Goal: Information Seeking & Learning: Find specific fact

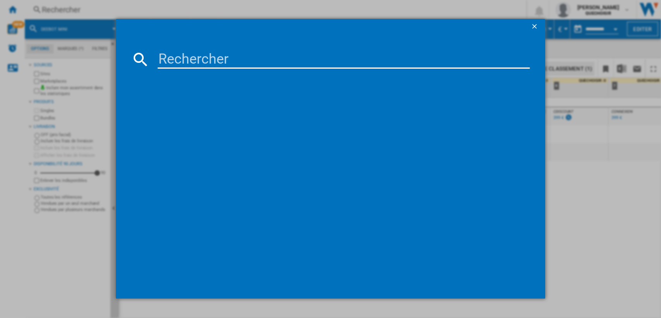
click at [190, 58] on input at bounding box center [344, 59] width 373 height 19
paste input "MUMS6"
type input "MUMS6"
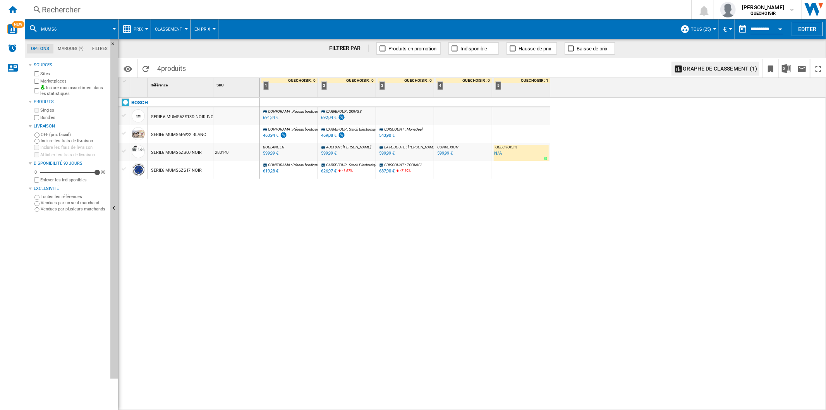
click at [207, 303] on div "BOSCH SERIE 6 MUMS6ZS13D NOIR INOX SERIE6 MUMS6EW22 BLANC SERIE6 MUMS6ZS00 NOIR…" at bounding box center [189, 252] width 141 height 309
click at [220, 316] on div "BOSCH SERIE 6 MUMS6ZS13D NOIR INOX SERIE6 MUMS6EW22 BLANC SERIE6 MUMS6ZS00 NOIR…" at bounding box center [189, 252] width 141 height 309
click at [47, 77] on div "Marketplaces" at bounding box center [70, 80] width 75 height 7
click at [51, 81] on label "Marketplaces" at bounding box center [73, 81] width 67 height 6
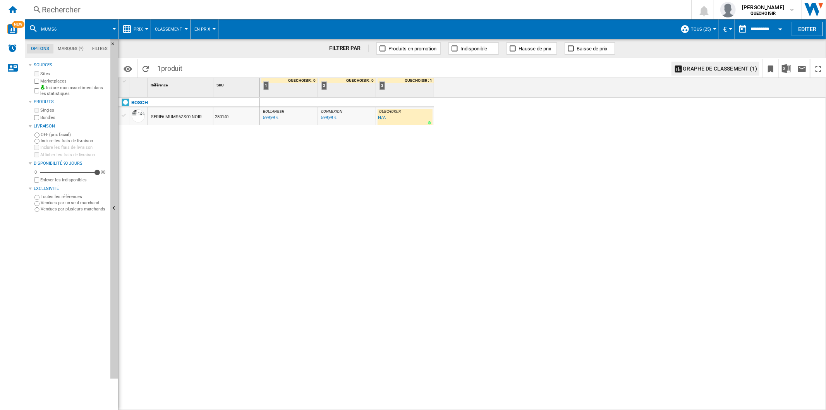
click at [107, 10] on div "Rechercher" at bounding box center [356, 9] width 629 height 11
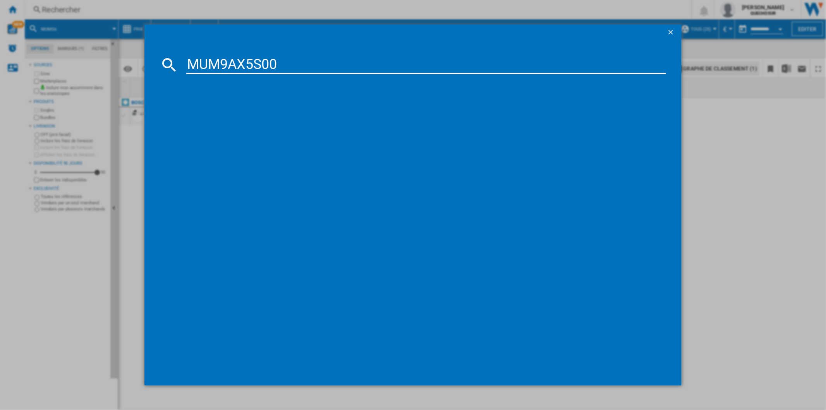
drag, startPoint x: 231, startPoint y: 64, endPoint x: 432, endPoint y: 62, distance: 200.7
click at [403, 65] on input "MUM9AX5S00" at bounding box center [426, 64] width 480 height 19
type input "MUM[DEMOGRAPHIC_DATA]"
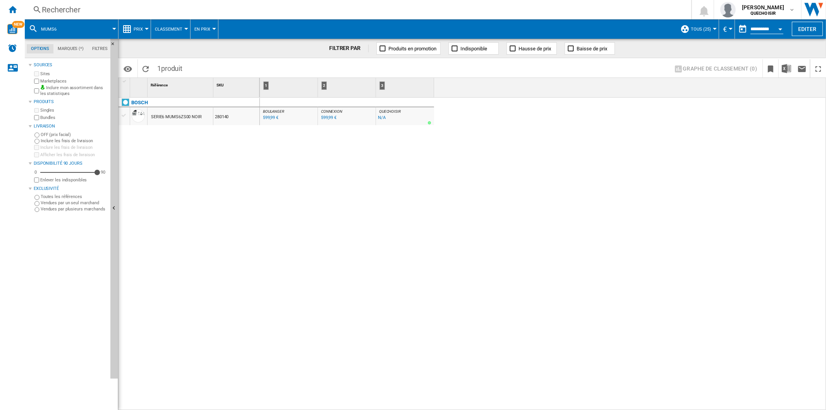
click at [661, 28] on div at bounding box center [715, 29] width 4 height 2
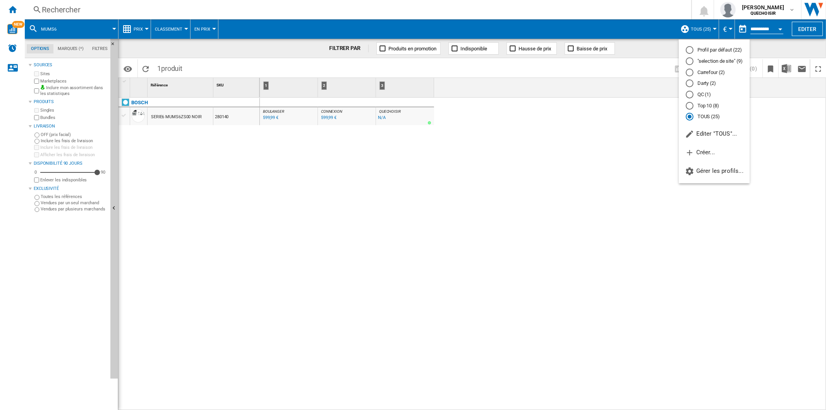
click at [522, 149] on md-backdrop at bounding box center [413, 205] width 826 height 410
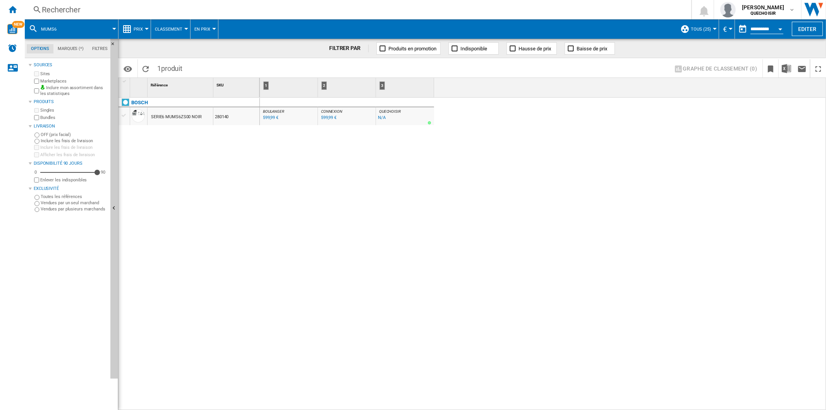
click at [79, 6] on div "Rechercher" at bounding box center [356, 9] width 629 height 11
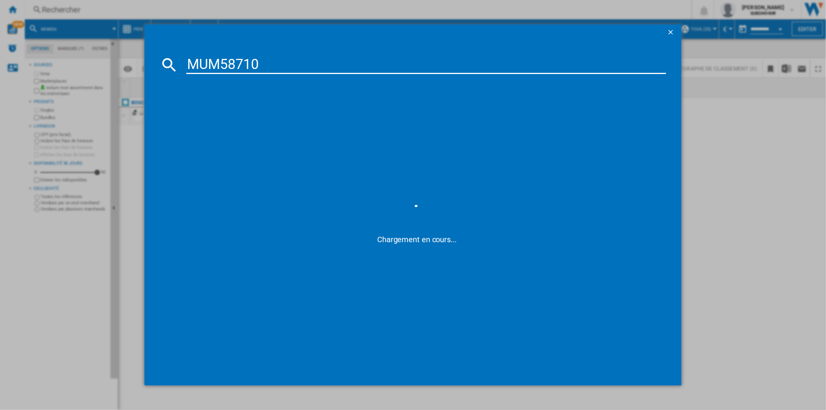
drag, startPoint x: 277, startPoint y: 64, endPoint x: 390, endPoint y: 72, distance: 113.0
click at [385, 70] on input "MUM58710" at bounding box center [426, 64] width 480 height 19
type input "MUM[DEMOGRAPHIC_DATA]"
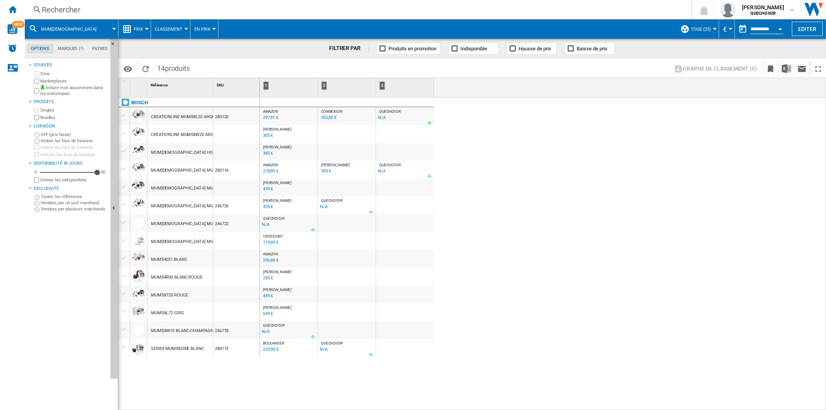
click at [139, 5] on div "Rechercher" at bounding box center [356, 9] width 629 height 11
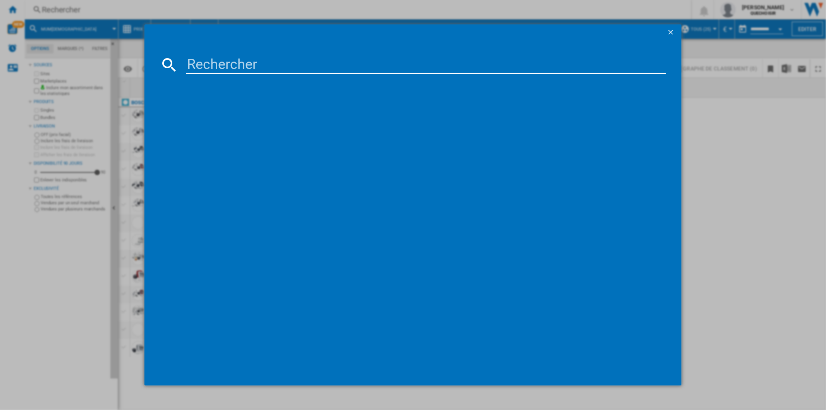
type input "MUM6N11"
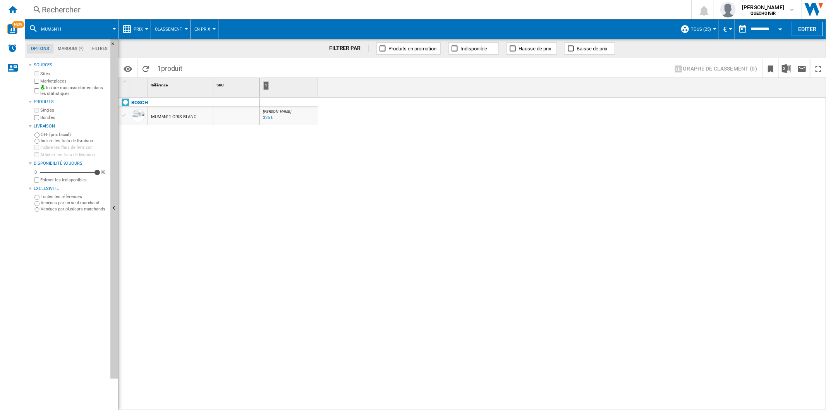
click at [175, 10] on div "Rechercher" at bounding box center [356, 9] width 629 height 11
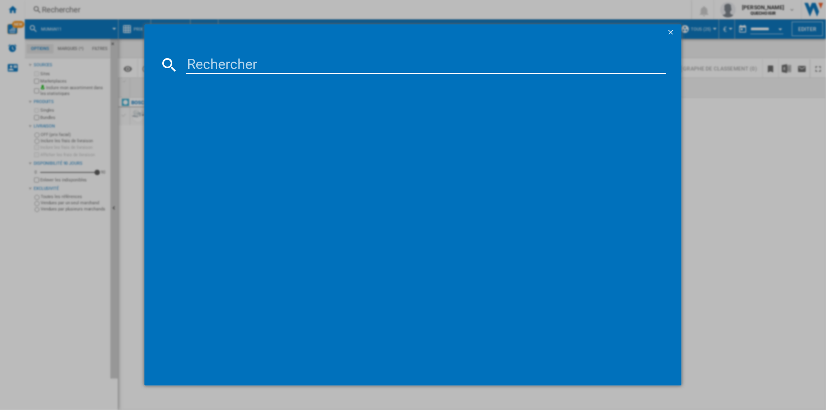
type input "THFP1000"
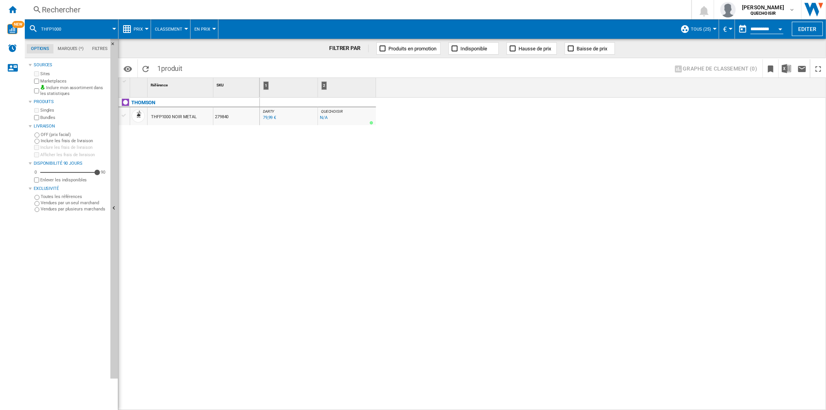
click at [207, 154] on div "THOMSON THFP1000 NOIR METAL 279840" at bounding box center [189, 252] width 141 height 309
click at [227, 8] on div "Rechercher" at bounding box center [356, 9] width 629 height 11
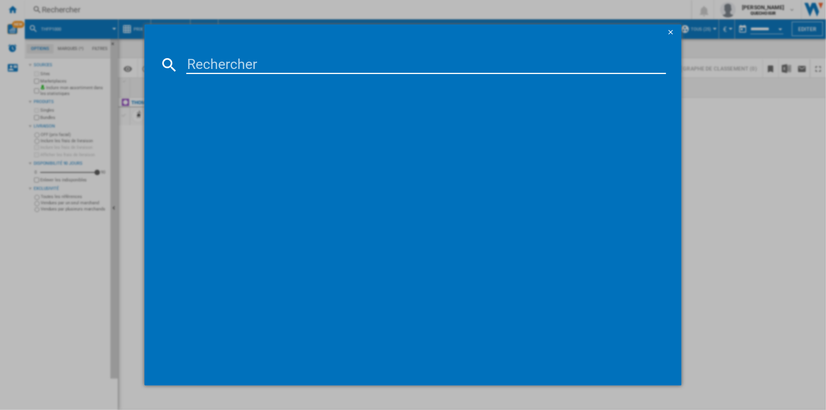
type input "THKM1000"
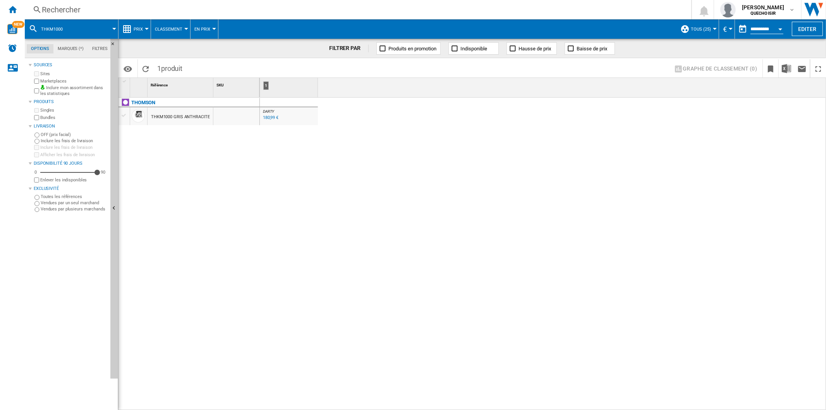
click at [104, 9] on div "Rechercher" at bounding box center [356, 9] width 629 height 11
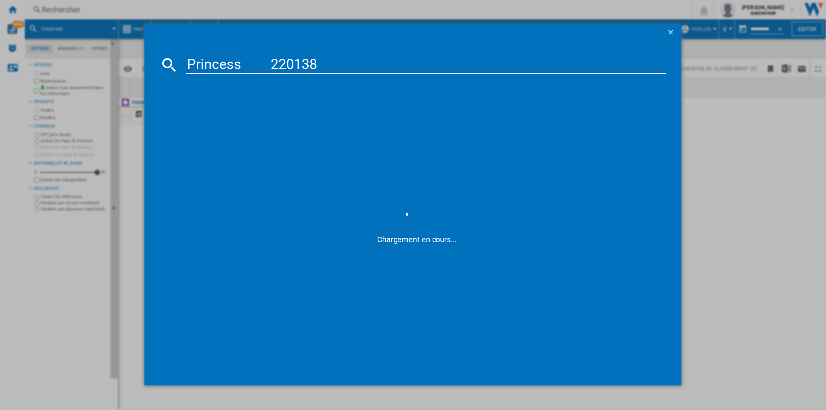
drag, startPoint x: 253, startPoint y: 60, endPoint x: 268, endPoint y: 62, distance: 15.6
click at [268, 62] on input "Princess 220138" at bounding box center [426, 64] width 480 height 19
type input "Princess 220138"
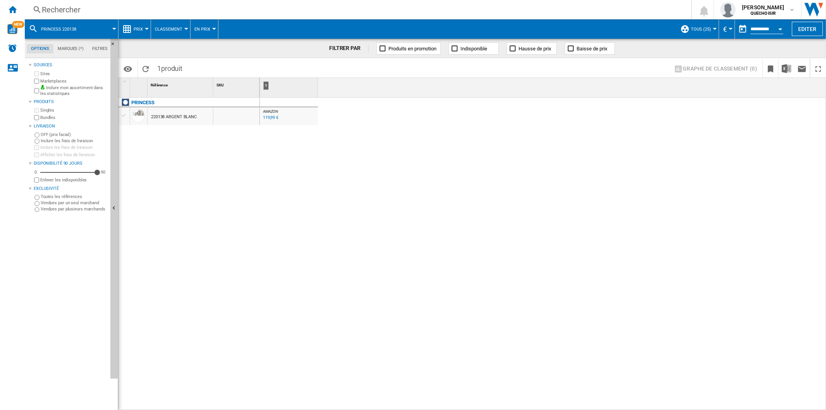
click at [128, 12] on div "Rechercher" at bounding box center [356, 9] width 629 height 11
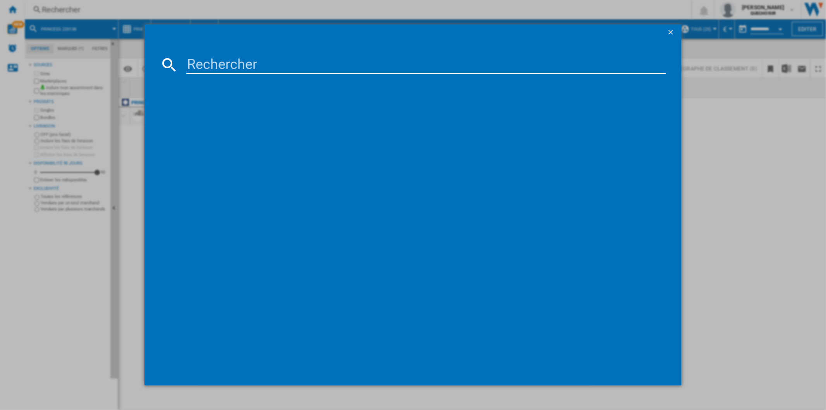
type input "4166400116130220000"
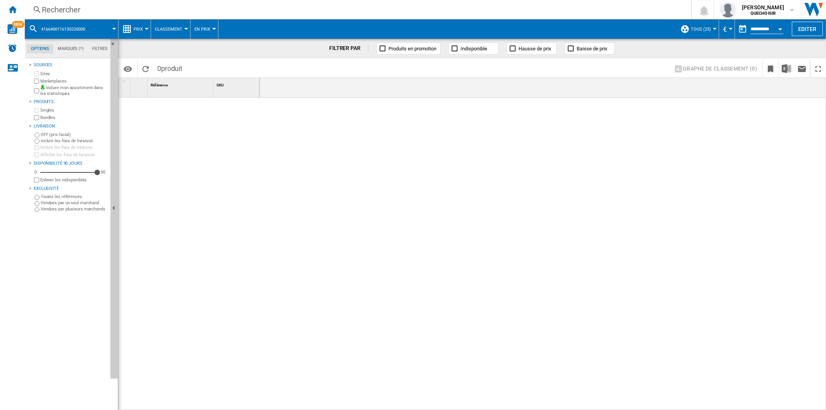
click at [177, 12] on div "Rechercher" at bounding box center [356, 9] width 629 height 11
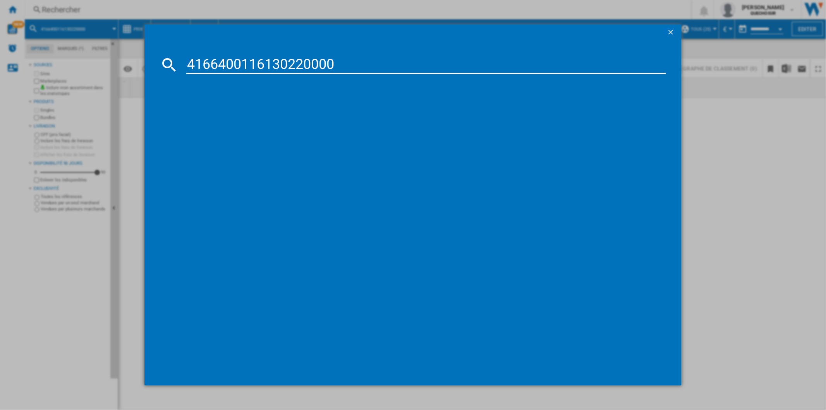
click at [199, 60] on input "4166400116130220000" at bounding box center [426, 64] width 480 height 19
drag, startPoint x: 291, startPoint y: 67, endPoint x: 425, endPoint y: 53, distance: 134.8
click at [426, 52] on md-dialog-content "4166400116130220000 Chargement en cours..." at bounding box center [412, 212] width 537 height 345
type input "4166400116130"
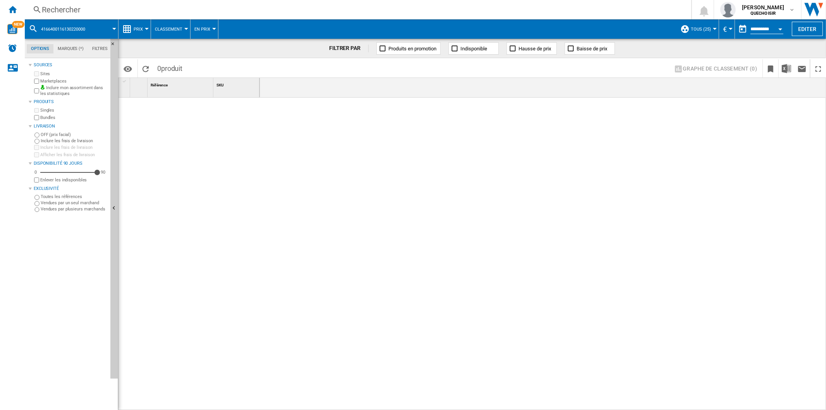
click at [154, 7] on div "Rechercher" at bounding box center [356, 9] width 629 height 11
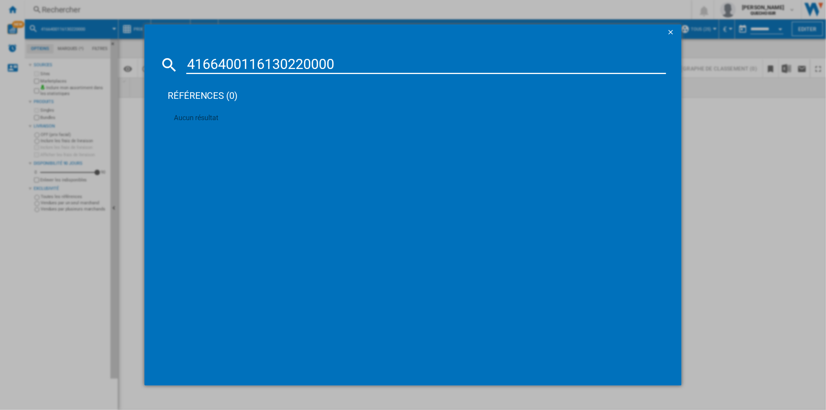
drag, startPoint x: 290, startPoint y: 60, endPoint x: 416, endPoint y: 58, distance: 126.3
click at [415, 58] on input "4166400116130220000" at bounding box center [426, 64] width 480 height 19
type input "4166400116130"
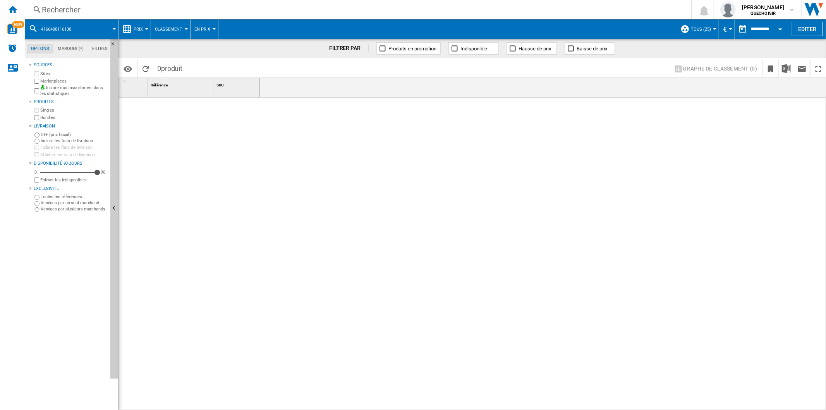
click at [151, 12] on div "Rechercher" at bounding box center [356, 9] width 629 height 11
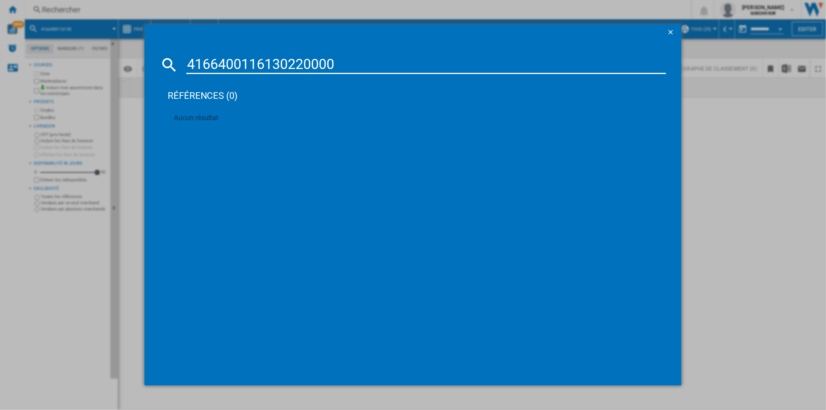
drag, startPoint x: 289, startPoint y: 64, endPoint x: 115, endPoint y: 64, distance: 173.5
click at [116, 63] on div "4166400116130220000 références (0) Aucun résultat" at bounding box center [413, 205] width 826 height 410
type input "220000"
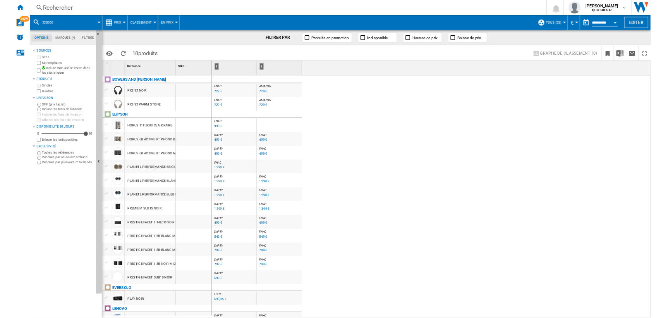
scroll to position [50, 0]
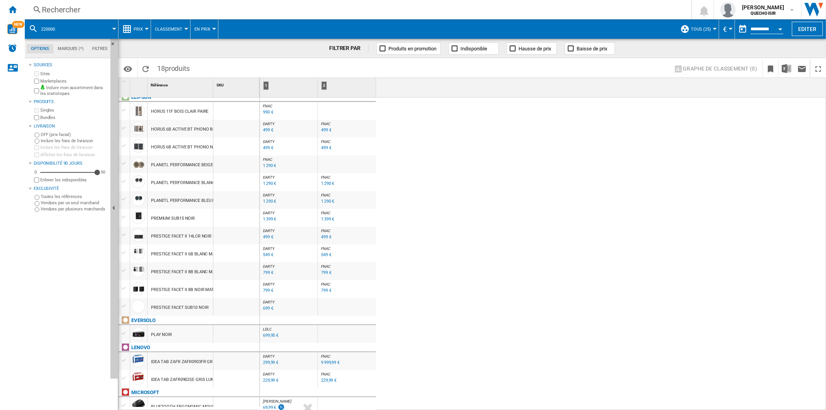
click at [108, 9] on div "Rechercher" at bounding box center [356, 9] width 629 height 11
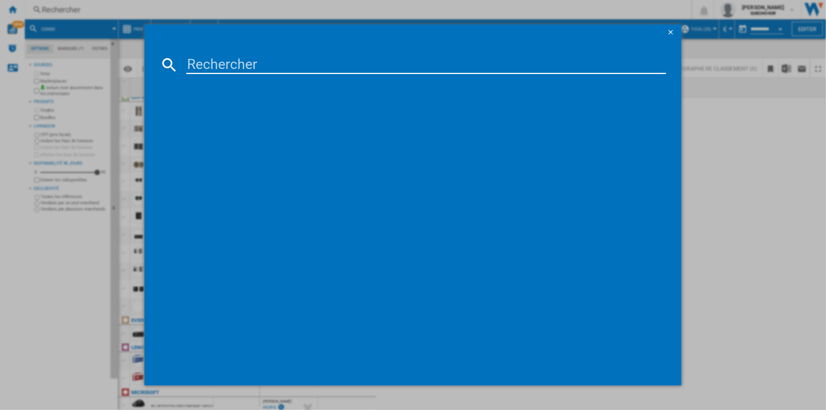
type input "AKM900M"
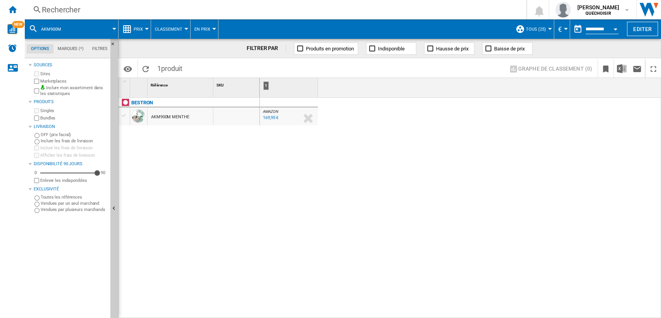
click at [115, 11] on div "Rechercher" at bounding box center [274, 9] width 464 height 11
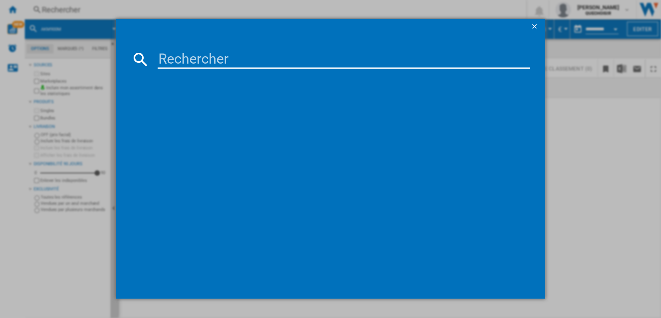
type input "CD88"
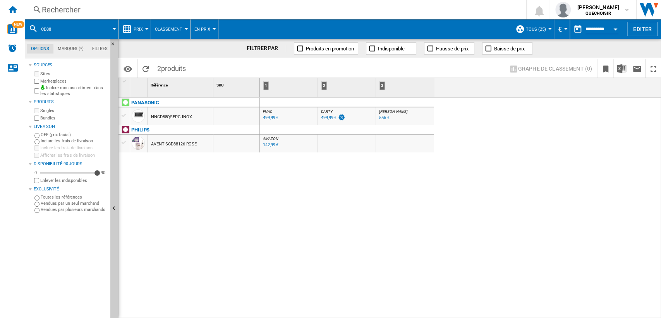
click at [325, 119] on div "499,99 €" at bounding box center [328, 117] width 15 height 5
click at [93, 6] on div "Rechercher" at bounding box center [274, 9] width 464 height 11
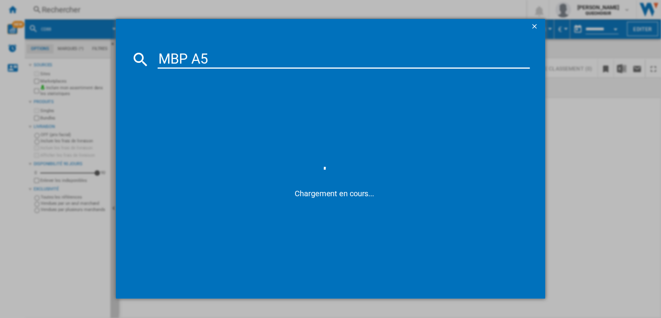
type input "MBP A54"
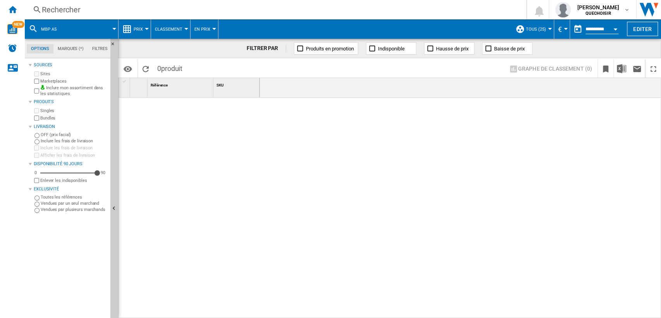
click at [101, 11] on div "Rechercher" at bounding box center [274, 9] width 464 height 11
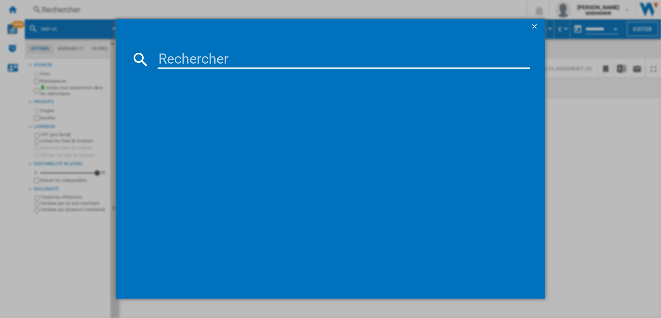
type input "SO4301"
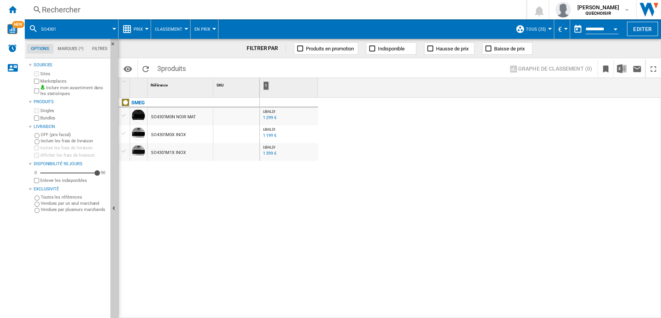
click at [266, 134] on div "1 199 €" at bounding box center [269, 135] width 13 height 5
click at [12, 12] on ng-md-icon "Accueil" at bounding box center [12, 9] width 9 height 9
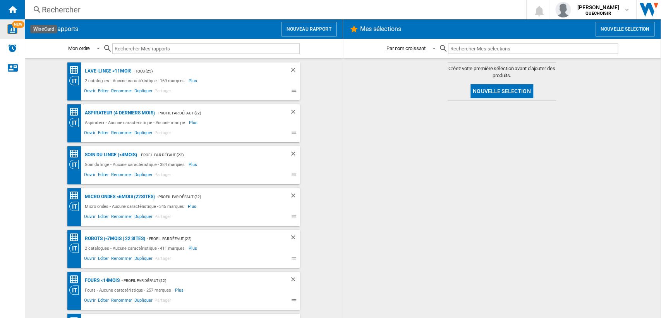
click at [12, 26] on img "WiseCard" at bounding box center [12, 29] width 10 height 10
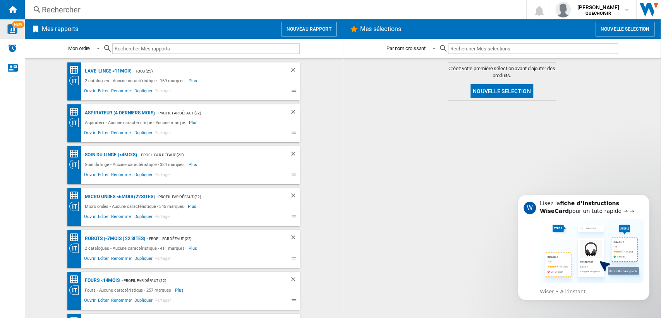
scroll to position [129, 0]
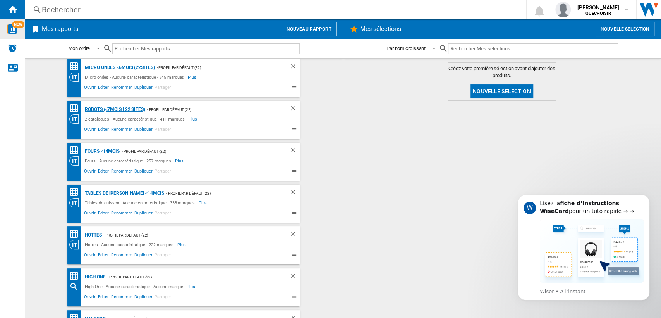
click at [107, 108] on div "Robots (<7mois | 22 sites)" at bounding box center [114, 110] width 62 height 10
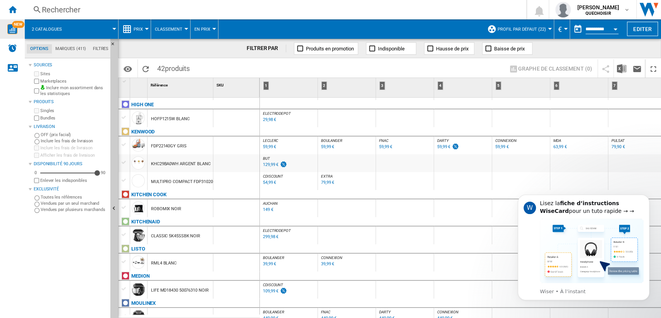
scroll to position [34, 0]
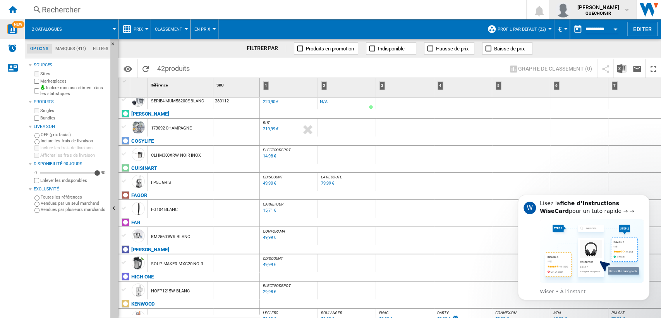
click at [602, 10] on span "[PERSON_NAME]" at bounding box center [598, 7] width 42 height 8
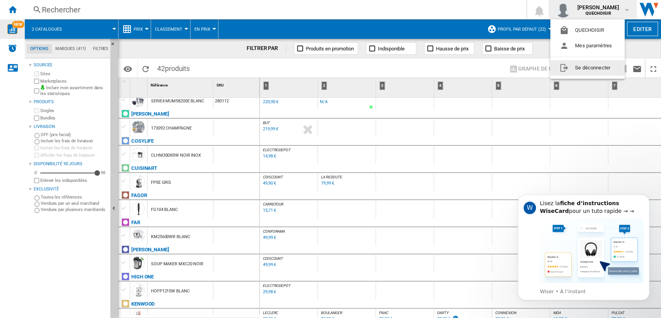
click at [588, 68] on button "Se déconnecter" at bounding box center [587, 67] width 74 height 15
